Goal: Task Accomplishment & Management: Manage account settings

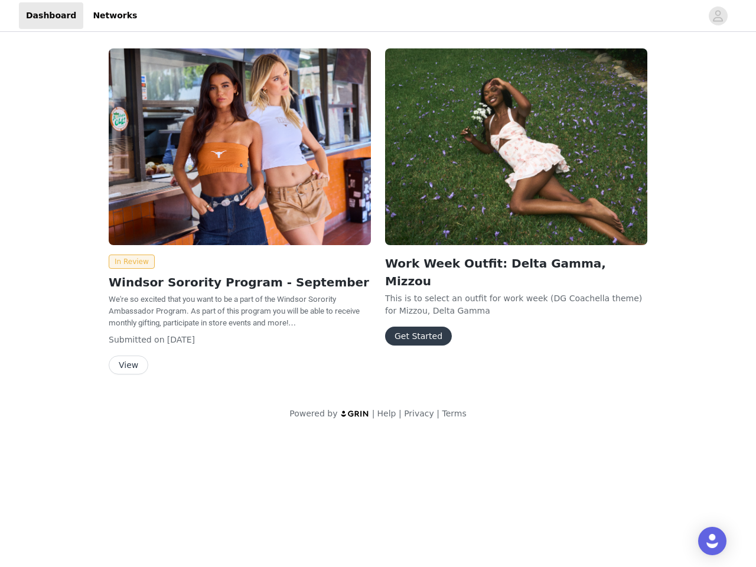
click at [378, 217] on div "Work Week Outfit: Delta Gamma, Mizzou This is to select an outfit for work week…" at bounding box center [516, 199] width 276 height 316
click at [378, 16] on div at bounding box center [423, 15] width 558 height 27
click at [718, 16] on icon "avatar" at bounding box center [717, 15] width 11 height 19
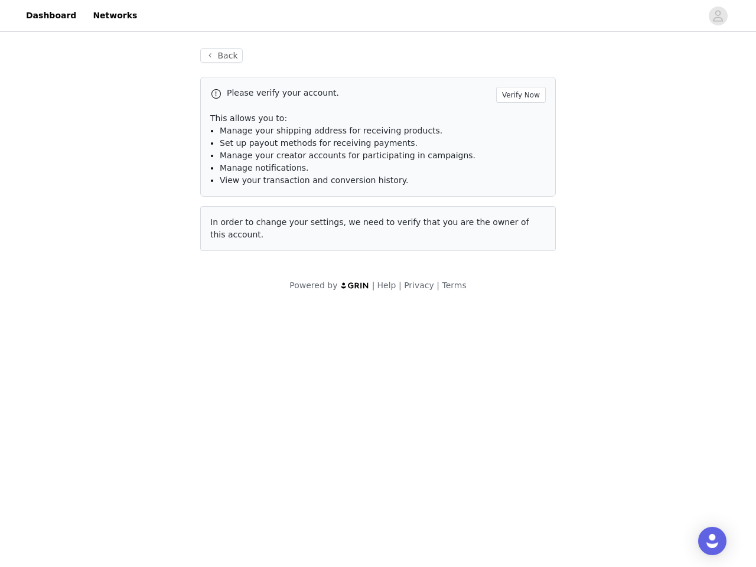
click at [129, 262] on div "Back Please verify your account. Verify Now This allows you to: Manage your shi…" at bounding box center [378, 170] width 756 height 272
click at [128, 365] on body "Dashboard Networks Back Please verify your account. Verify Now This allows you …" at bounding box center [378, 283] width 756 height 567
click at [516, 146] on li "Set up payout methods for receiving payments." at bounding box center [383, 143] width 326 height 12
click at [415, 318] on body "Dashboard Networks Back Please verify your account. Verify Now This allows you …" at bounding box center [378, 283] width 756 height 567
click at [712, 541] on img "Open Intercom Messenger" at bounding box center [712, 541] width 14 height 14
